Goal: Transaction & Acquisition: Book appointment/travel/reservation

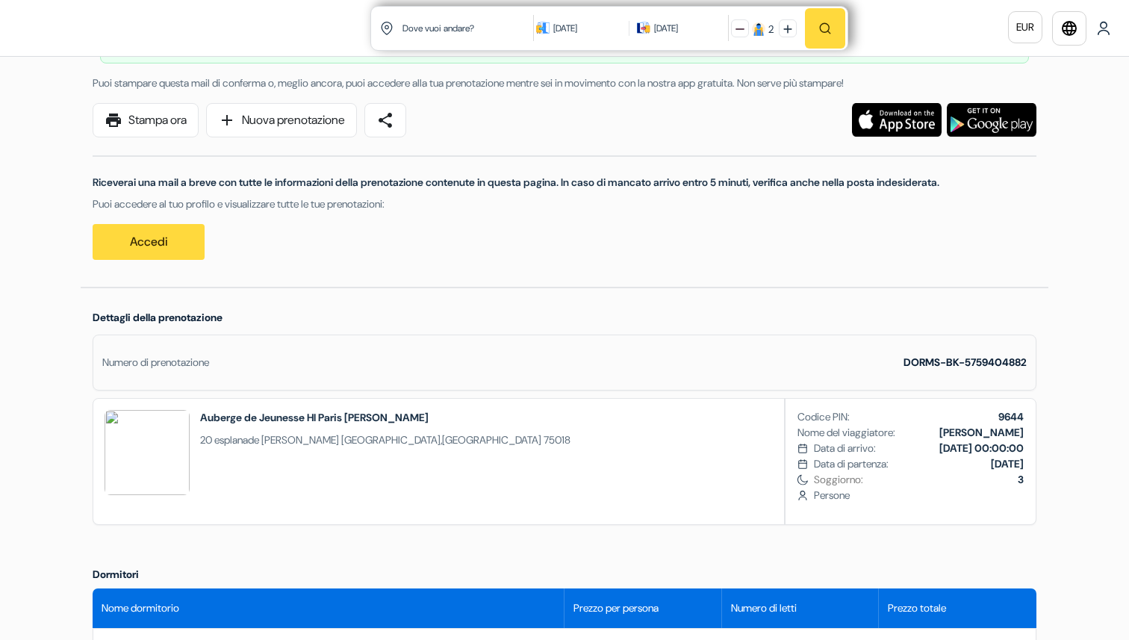
scroll to position [134, 0]
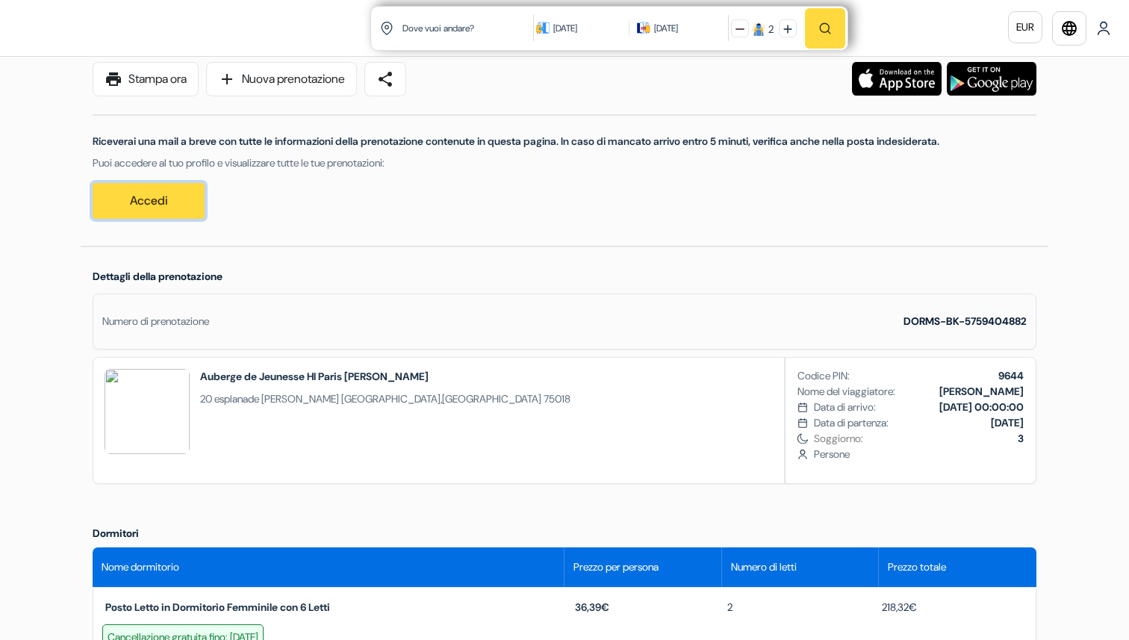
click at [149, 202] on link "Accedi" at bounding box center [149, 201] width 112 height 36
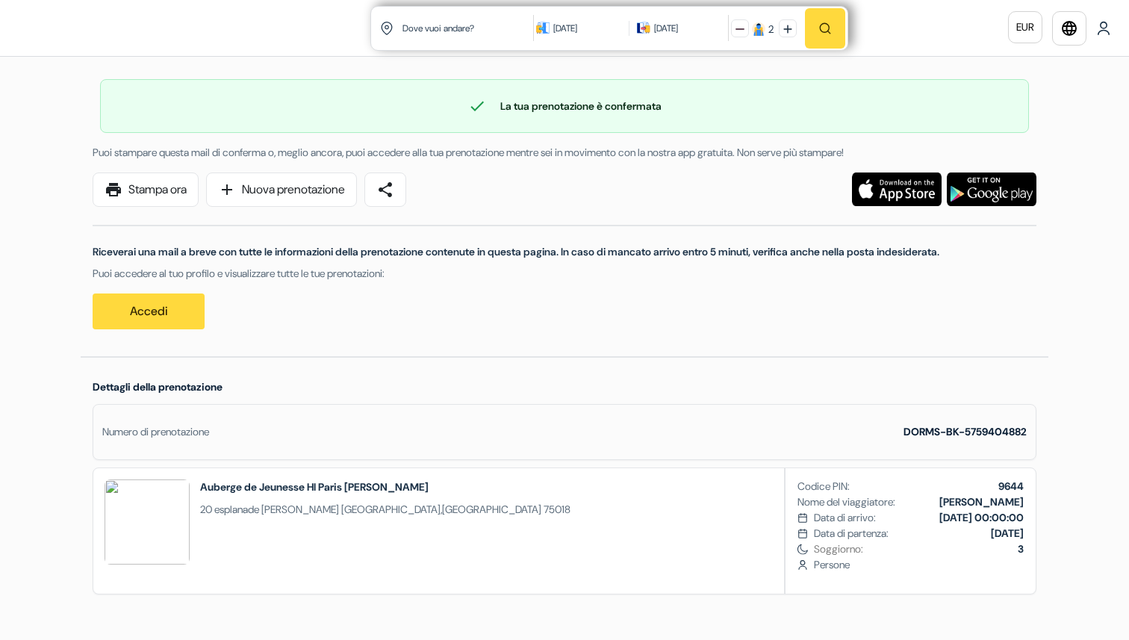
scroll to position [24, 0]
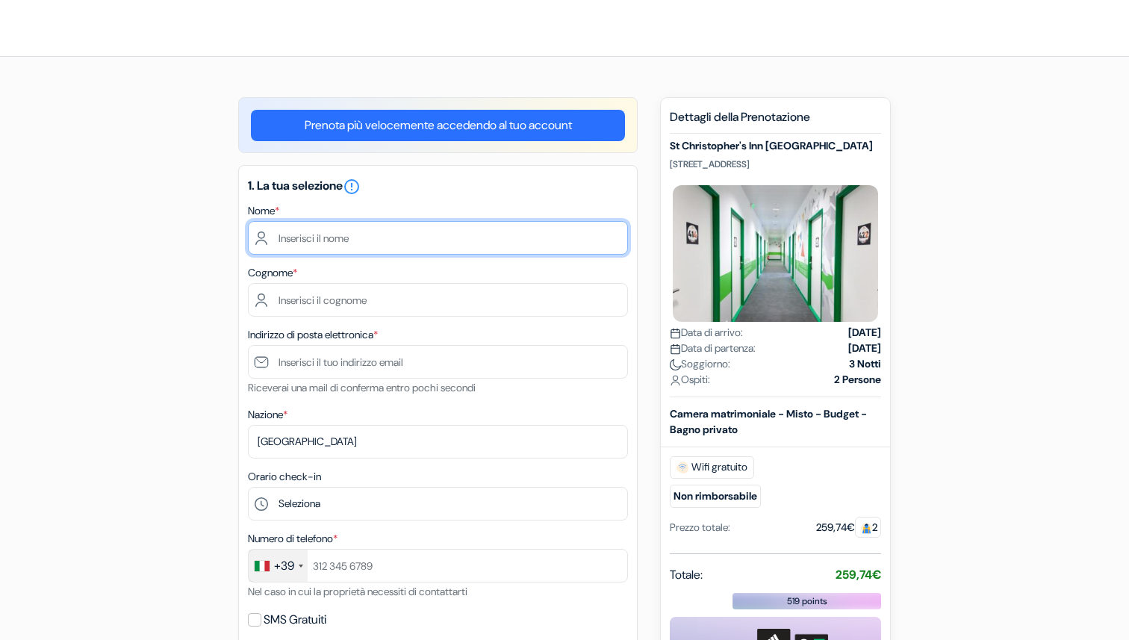
click at [410, 240] on input "text" at bounding box center [438, 238] width 380 height 34
type input "Omar"
type input "Ferreri"
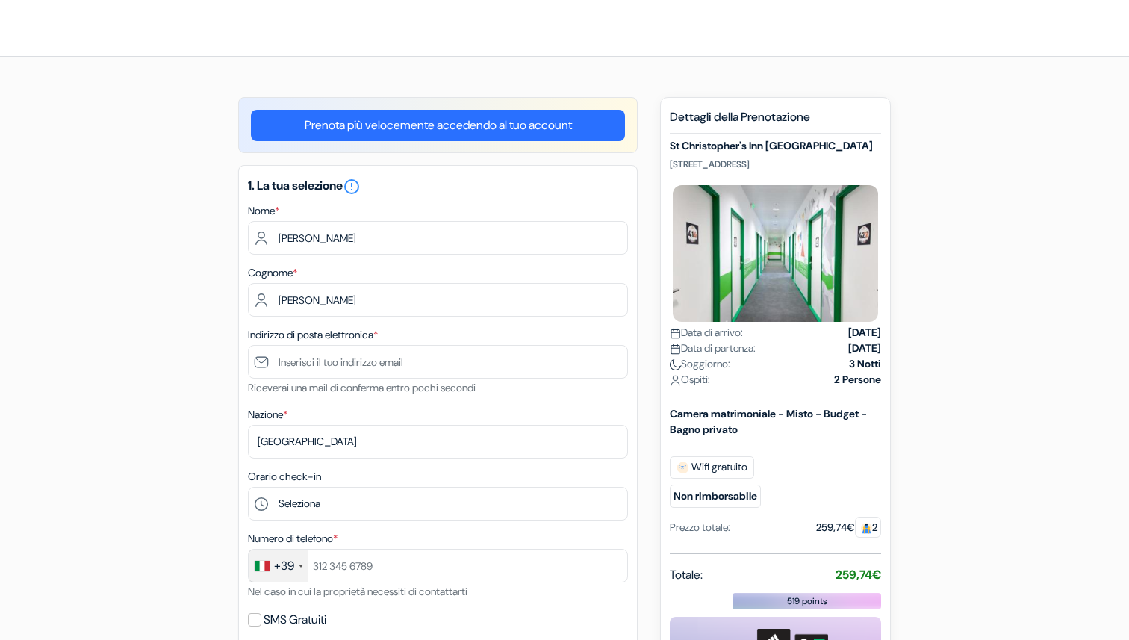
type input "3401738200"
click at [441, 122] on link "Prenota più velocemente accedendo al tuo account" at bounding box center [438, 125] width 374 height 31
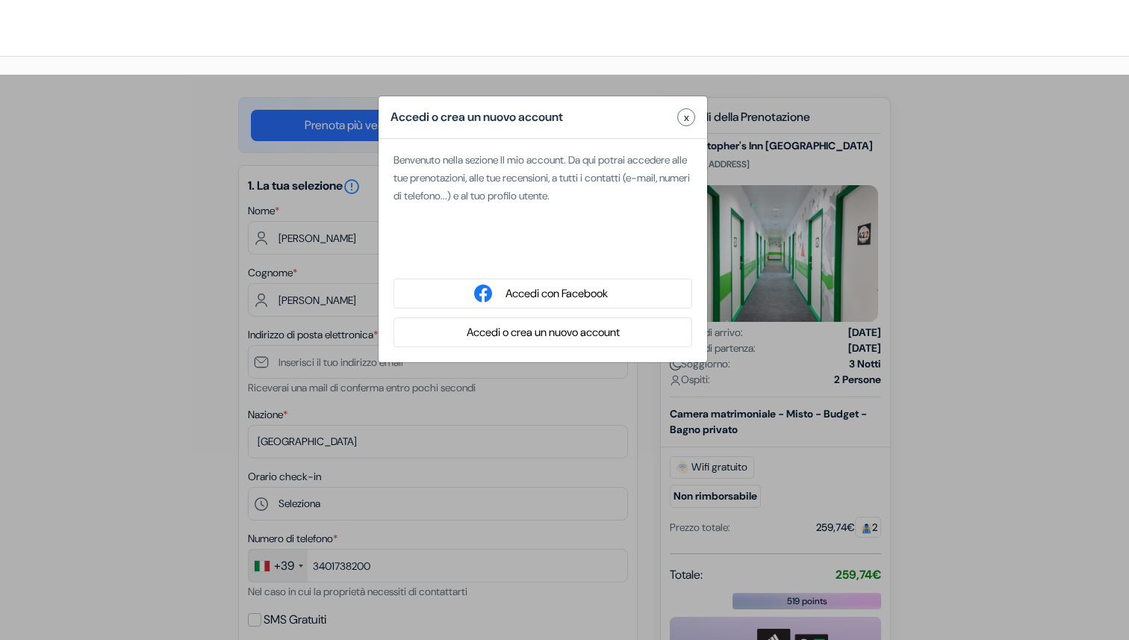
click at [510, 331] on button "Accedi o crea un nuovo account" at bounding box center [543, 332] width 162 height 19
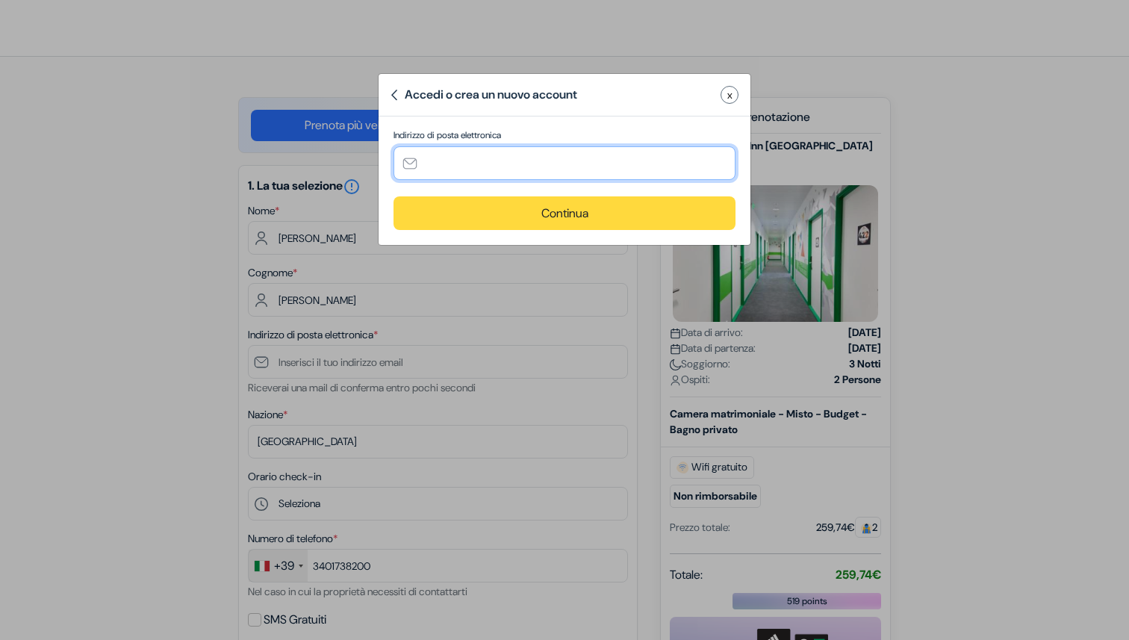
click at [499, 166] on input "text" at bounding box center [565, 163] width 342 height 34
type input "[PERSON_NAME][EMAIL_ADDRESS][DOMAIN_NAME]"
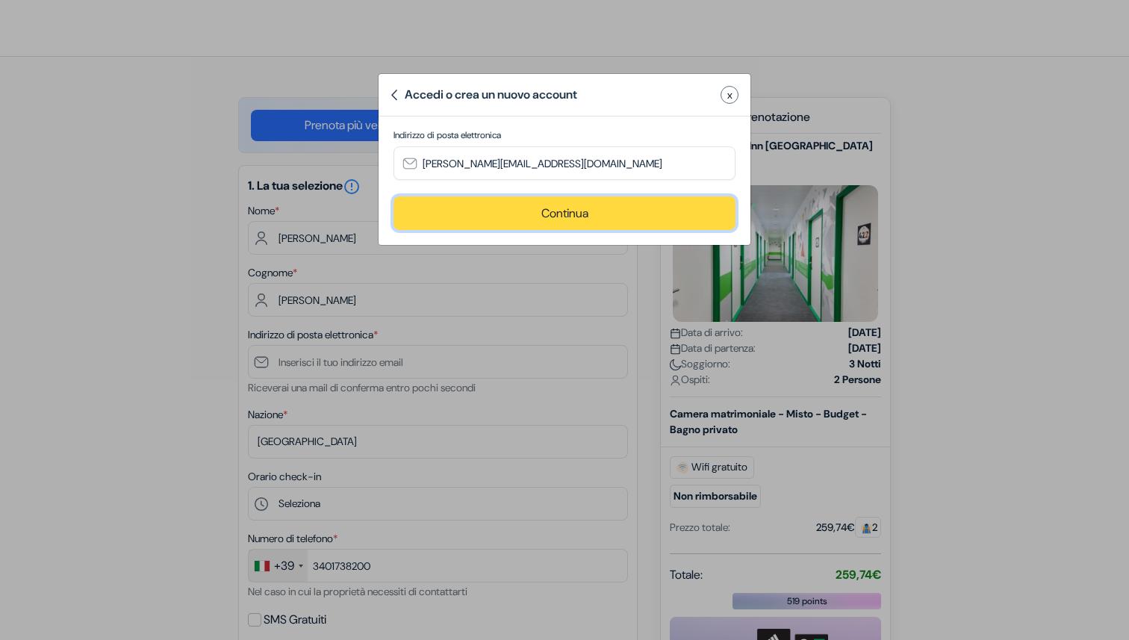
click at [529, 215] on button "Continua" at bounding box center [565, 213] width 342 height 34
type input "[PERSON_NAME][EMAIL_ADDRESS][DOMAIN_NAME]"
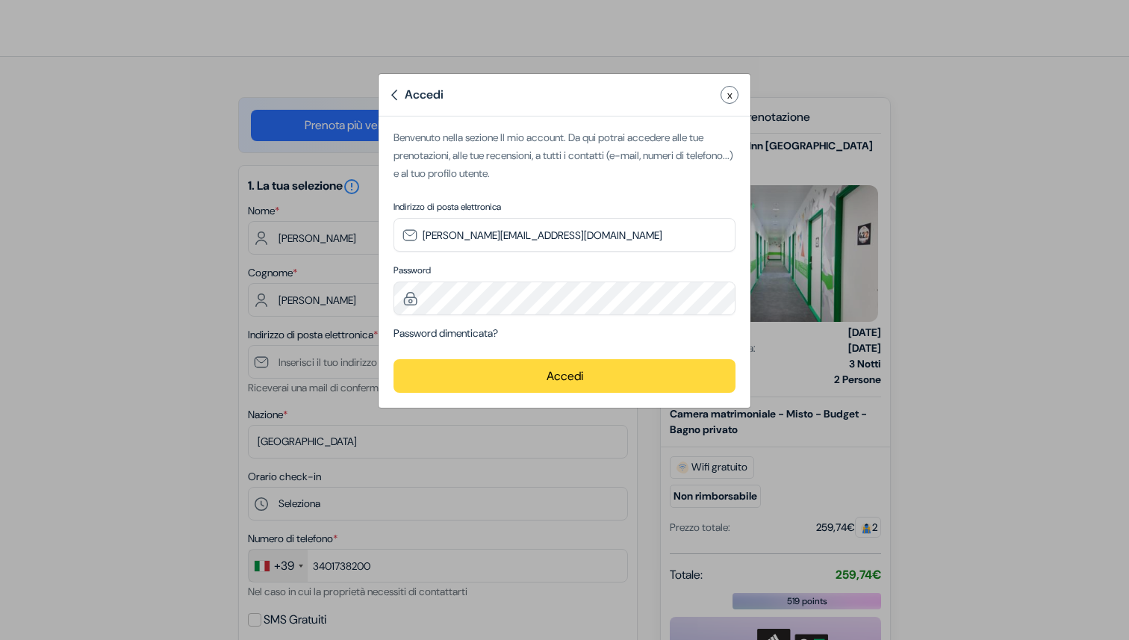
click at [591, 370] on button "Accedi" at bounding box center [565, 376] width 342 height 34
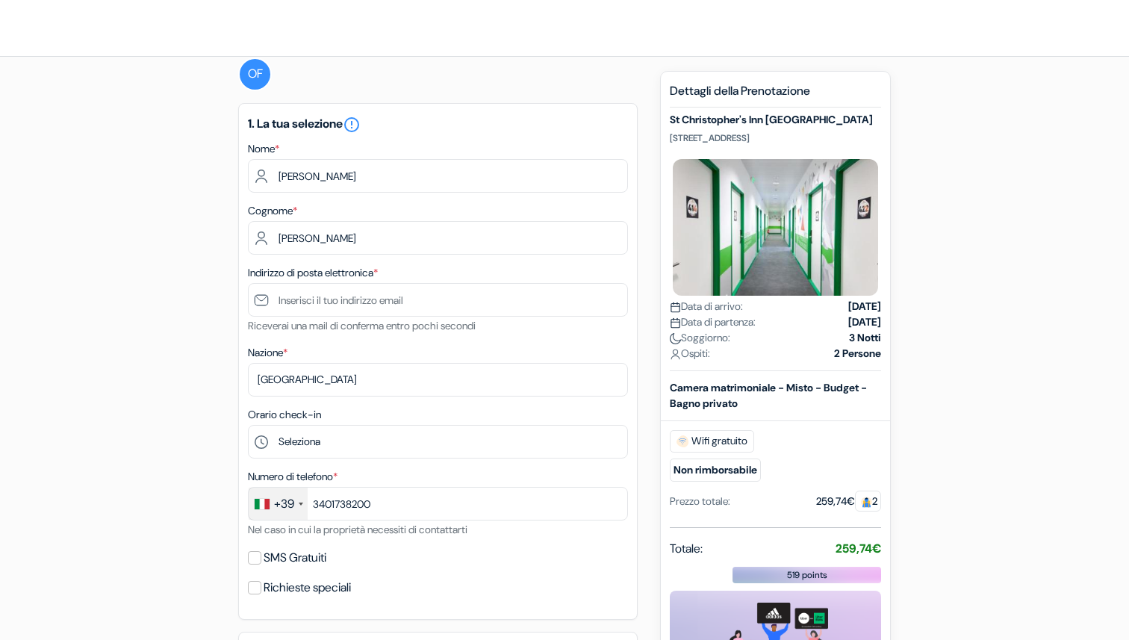
scroll to position [45, 0]
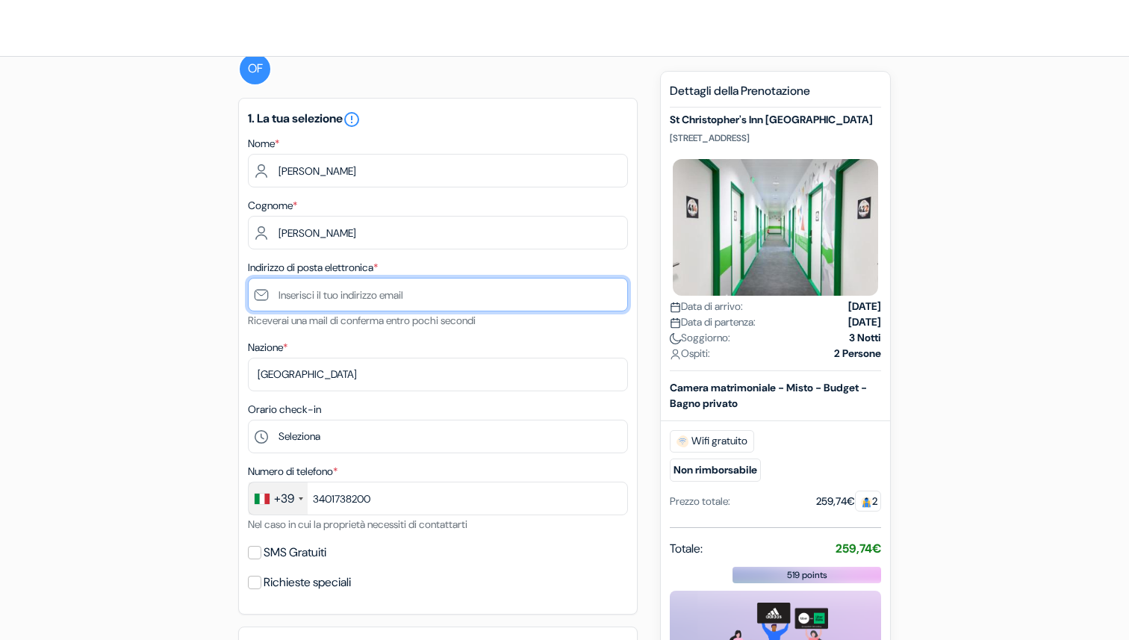
click at [379, 296] on input "text" at bounding box center [438, 295] width 380 height 34
type input "[PERSON_NAME][EMAIL_ADDRESS][DOMAIN_NAME]"
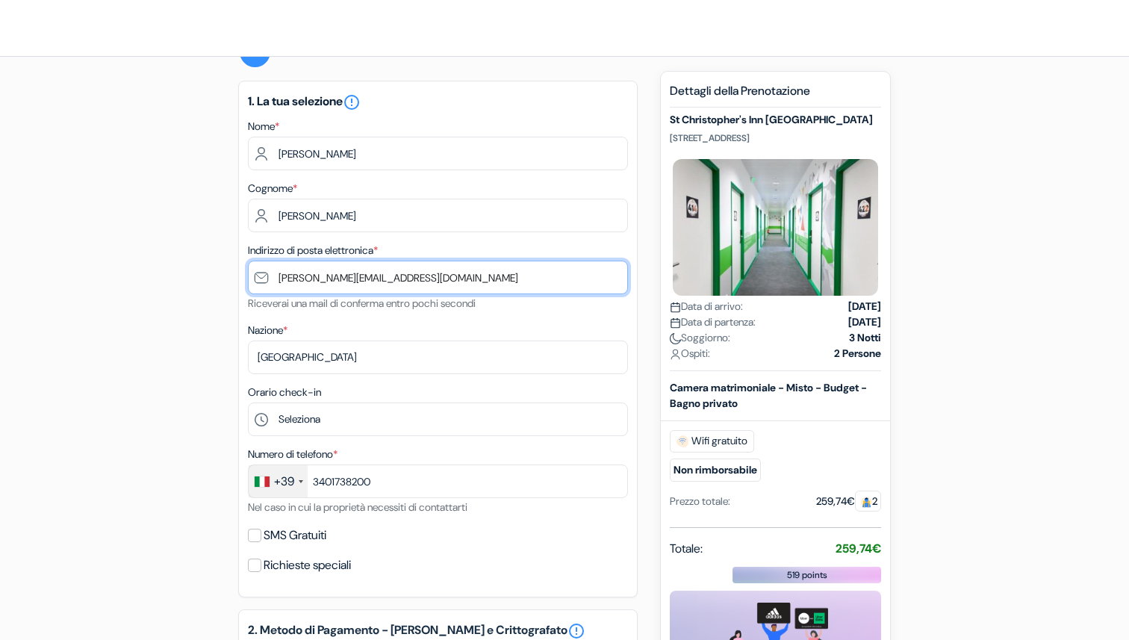
scroll to position [61, 0]
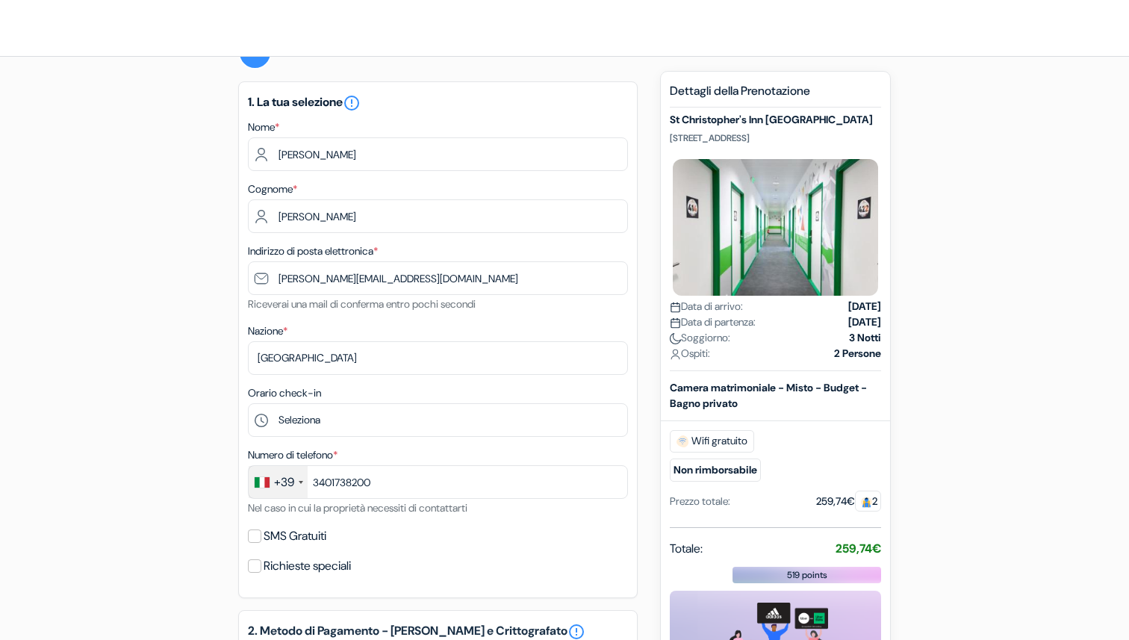
click at [351, 417] on select "Seleziona 1:00 2:00 3:00 4:00 5:00 6:00 7:00 8:00 9:00 10:00 11:00 12:00 13:00 …" at bounding box center [438, 420] width 380 height 34
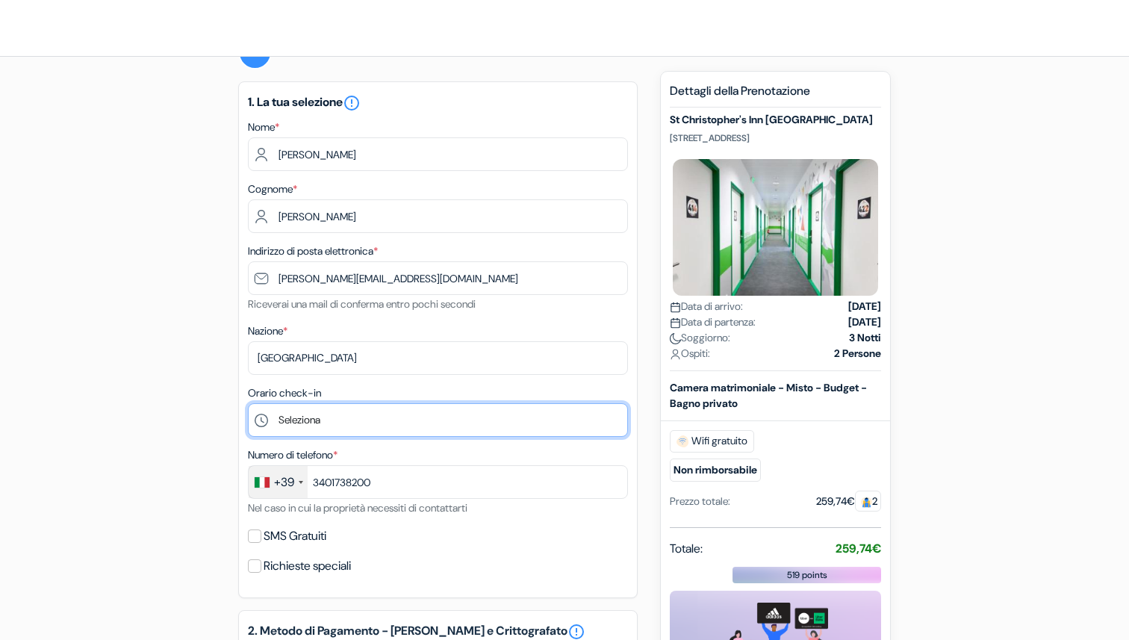
select select "17"
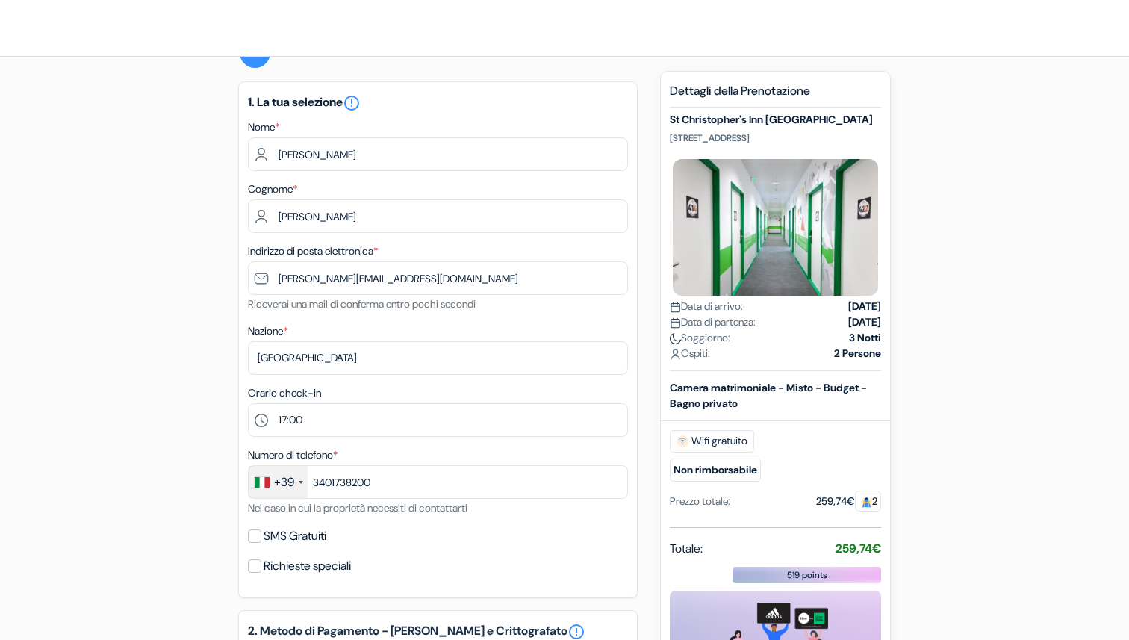
click at [207, 426] on div "add_box St Christopher's Inn Gare Du Nord 5 rue de Dunkerque, Parigi, Francia d…" at bounding box center [565, 534] width 986 height 996
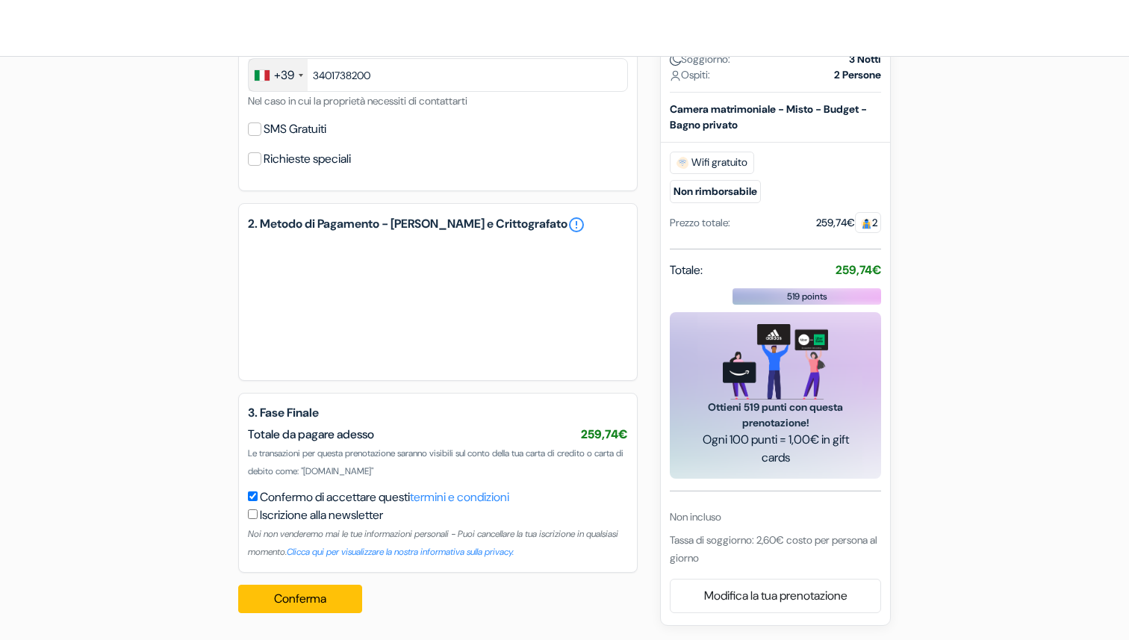
scroll to position [0, 0]
